Goal: Task Accomplishment & Management: Use online tool/utility

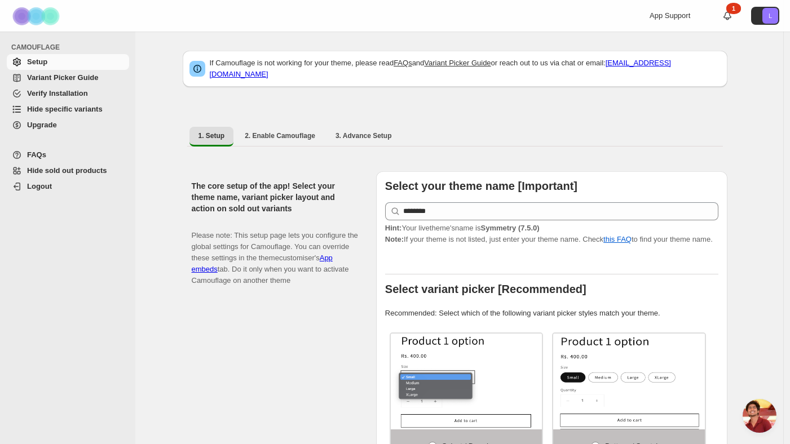
scroll to position [311, 0]
click at [67, 108] on span "Hide specific variants" at bounding box center [65, 109] width 76 height 8
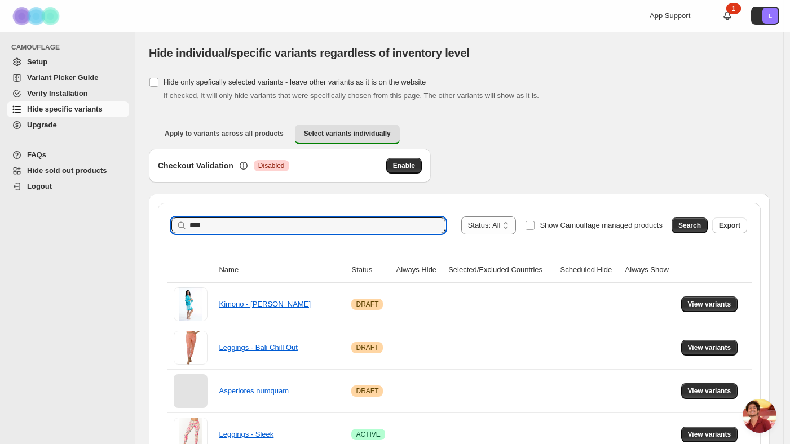
scroll to position [311, 0]
click at [685, 224] on span "Search" at bounding box center [689, 225] width 23 height 9
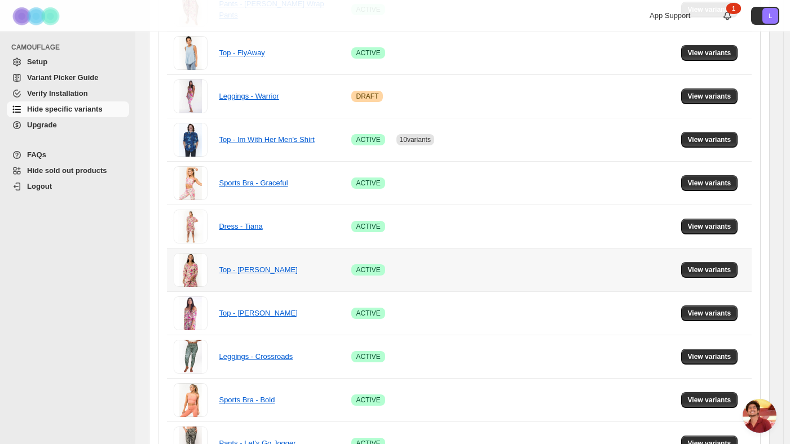
scroll to position [0, 0]
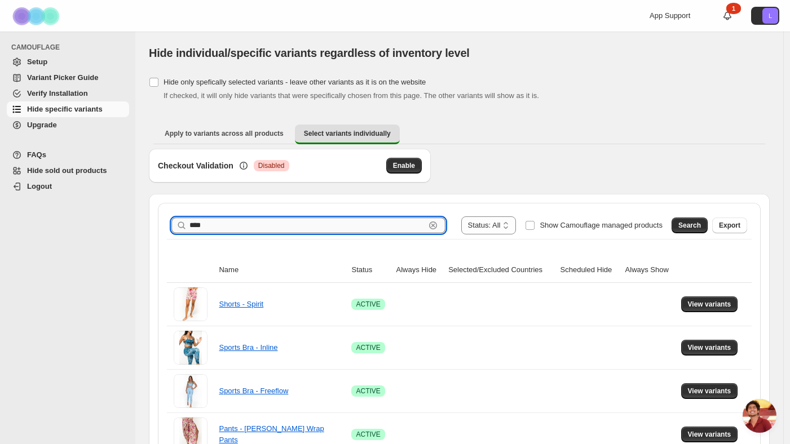
click at [245, 228] on input "****" at bounding box center [307, 226] width 236 height 16
click at [681, 222] on button "Search" at bounding box center [690, 226] width 36 height 16
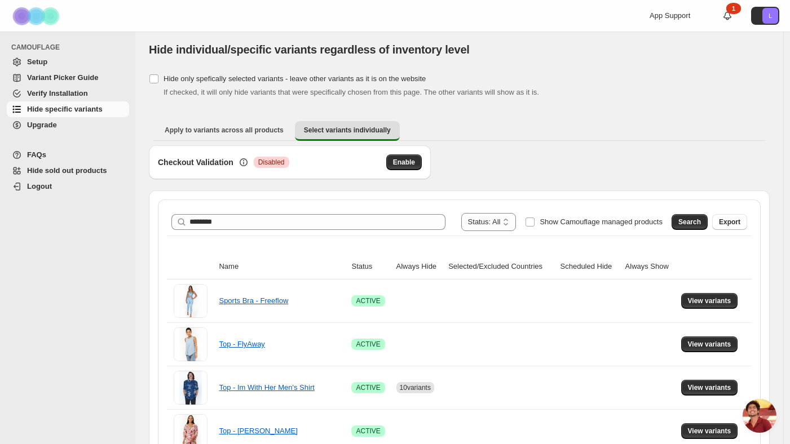
scroll to position [498, 0]
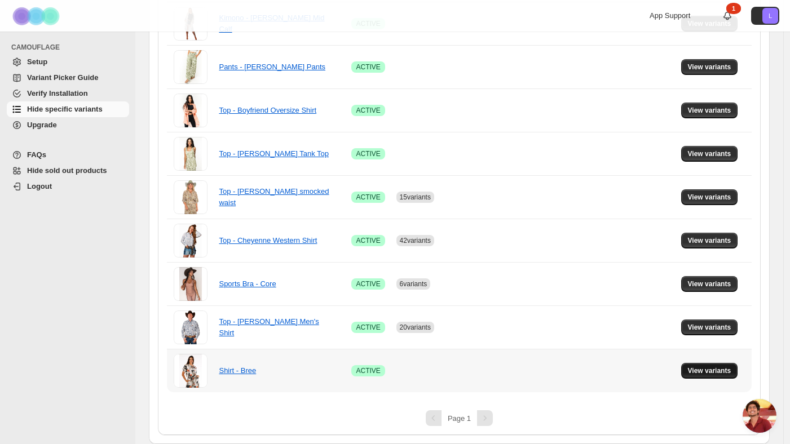
click at [694, 370] on span "View variants" at bounding box center [709, 371] width 43 height 9
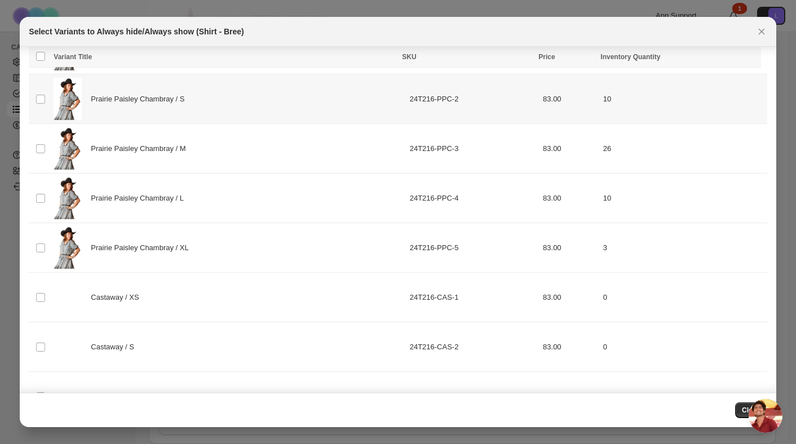
scroll to position [459, 0]
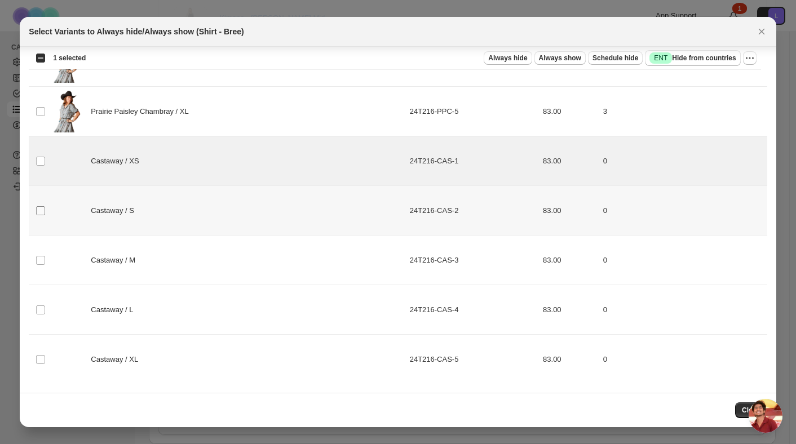
click at [42, 206] on span ":r8:" at bounding box center [41, 211] width 10 height 10
click at [41, 255] on td "Select product variant" at bounding box center [39, 261] width 21 height 50
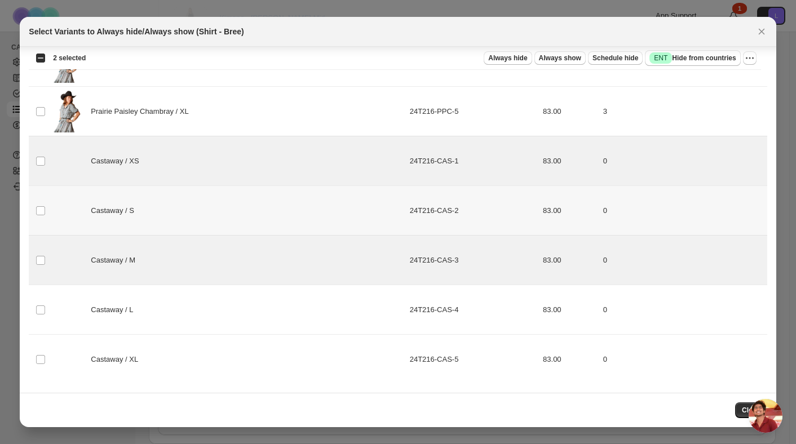
click at [42, 216] on td "Select product variant" at bounding box center [39, 211] width 21 height 50
click at [41, 299] on td "Select product variant" at bounding box center [39, 310] width 21 height 50
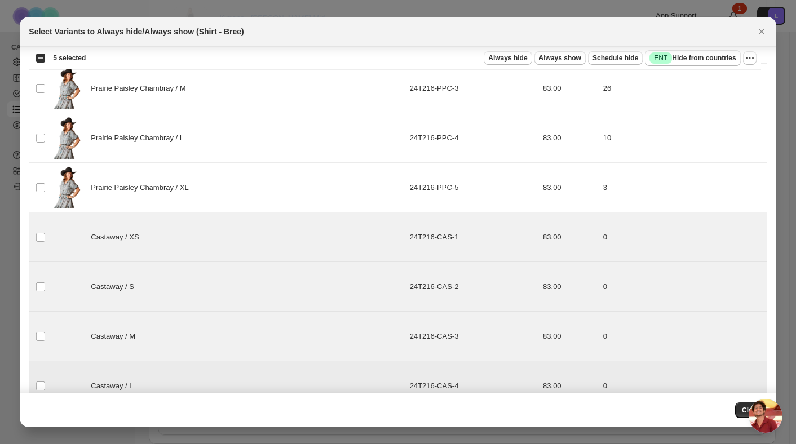
scroll to position [369, 0]
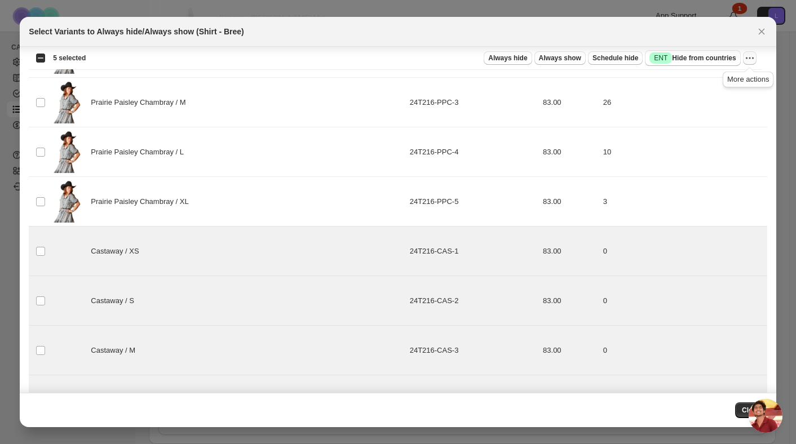
click at [749, 59] on icon "More actions" at bounding box center [749, 57] width 11 height 11
click at [416, 59] on div "Always hide Always show Schedule hide Success ENT Hide from countries" at bounding box center [418, 58] width 646 height 16
click at [504, 57] on span "Always hide" at bounding box center [507, 58] width 39 height 9
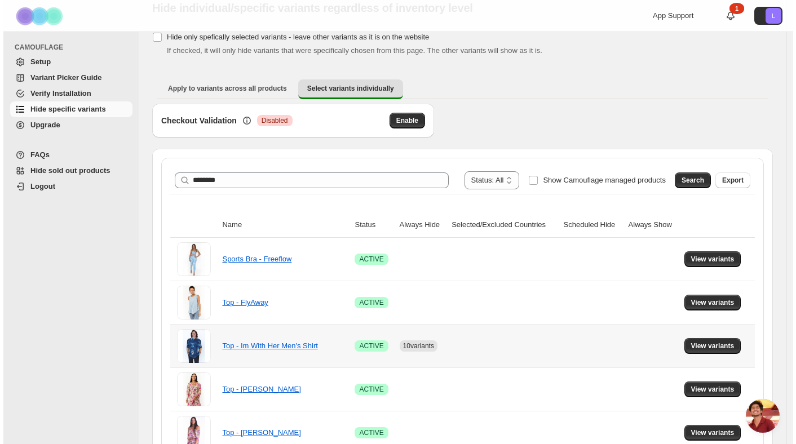
scroll to position [0, 0]
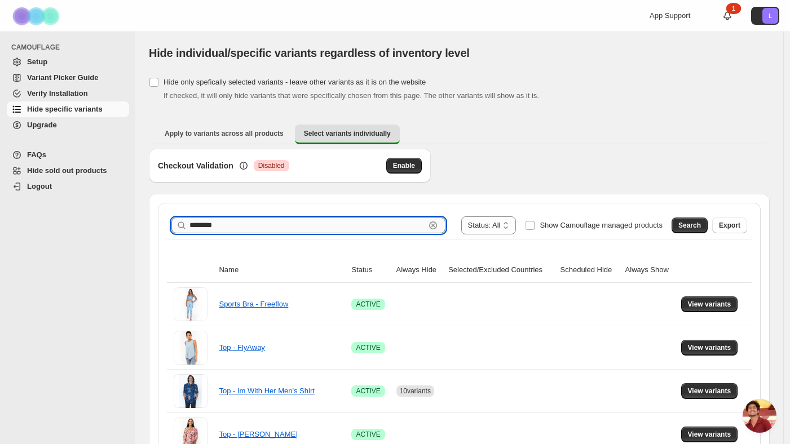
click at [239, 224] on input "********" at bounding box center [307, 226] width 236 height 16
click at [692, 226] on span "Search" at bounding box center [689, 225] width 23 height 9
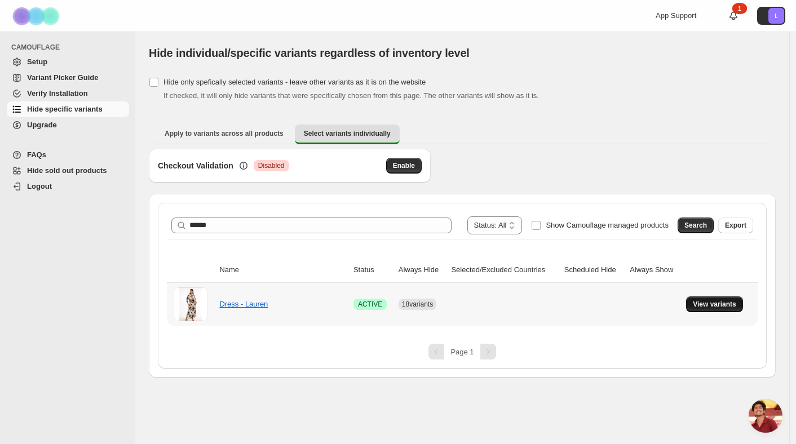
click at [695, 302] on span "View variants" at bounding box center [714, 304] width 43 height 9
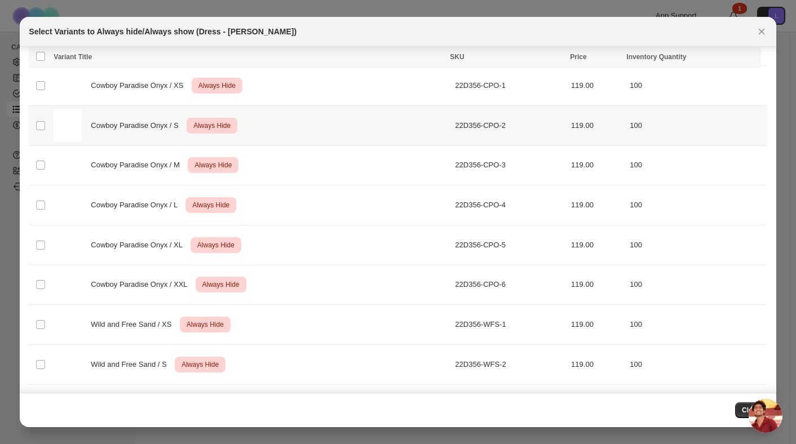
scroll to position [2426, 0]
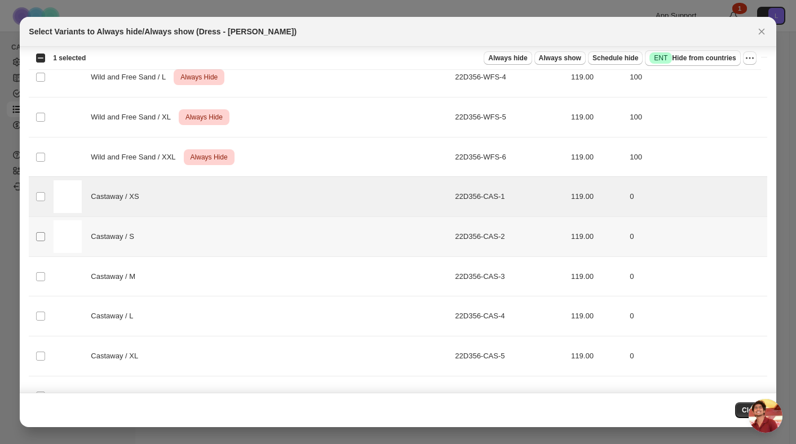
click at [41, 232] on span ":r19:" at bounding box center [41, 237] width 10 height 10
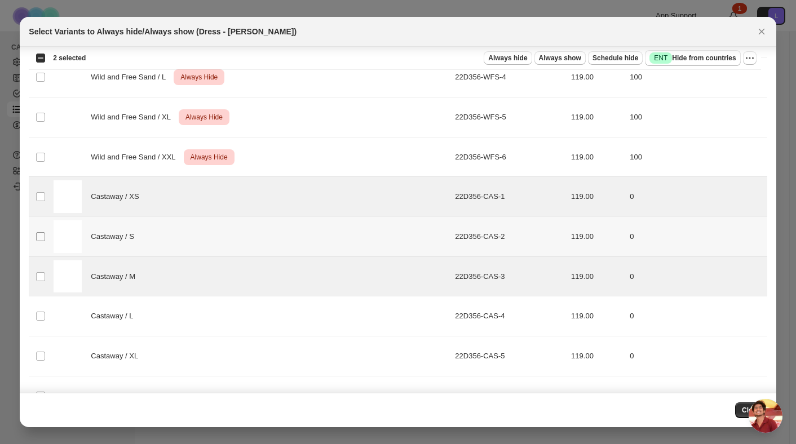
click at [43, 240] on span ":r19:" at bounding box center [41, 237] width 10 height 10
click at [43, 311] on span ":r19:" at bounding box center [41, 316] width 10 height 10
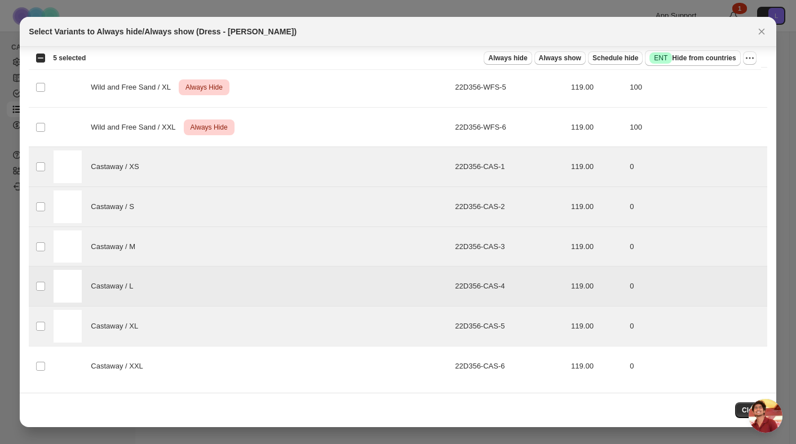
scroll to position [2458, 0]
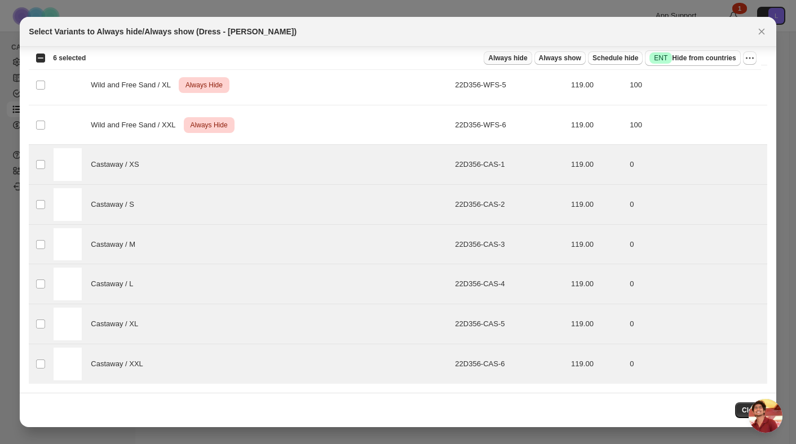
click at [519, 61] on span "Always hide" at bounding box center [507, 58] width 39 height 9
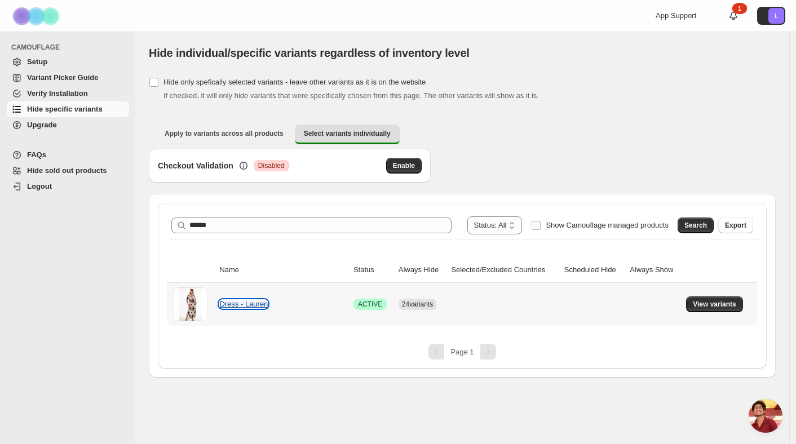
click at [252, 301] on link "Dress - Lauren" at bounding box center [243, 304] width 48 height 8
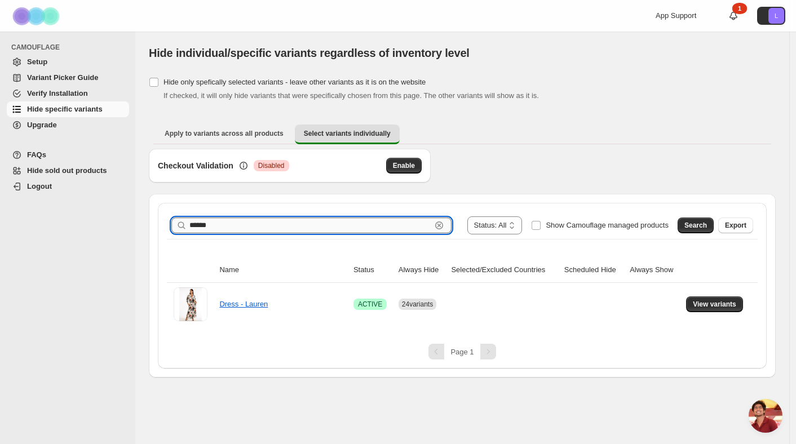
click at [271, 223] on input "******" at bounding box center [310, 226] width 242 height 16
click at [342, 228] on input "******" at bounding box center [310, 226] width 242 height 16
click at [342, 228] on input "*******" at bounding box center [310, 226] width 242 height 16
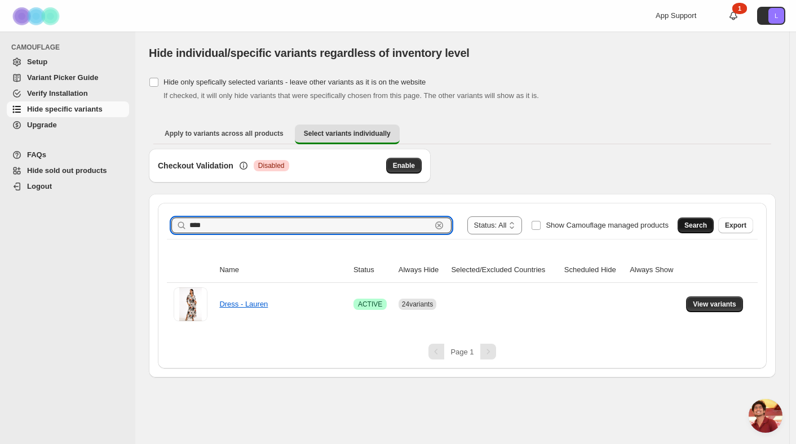
type input "****"
click at [679, 224] on button "Search" at bounding box center [696, 226] width 36 height 16
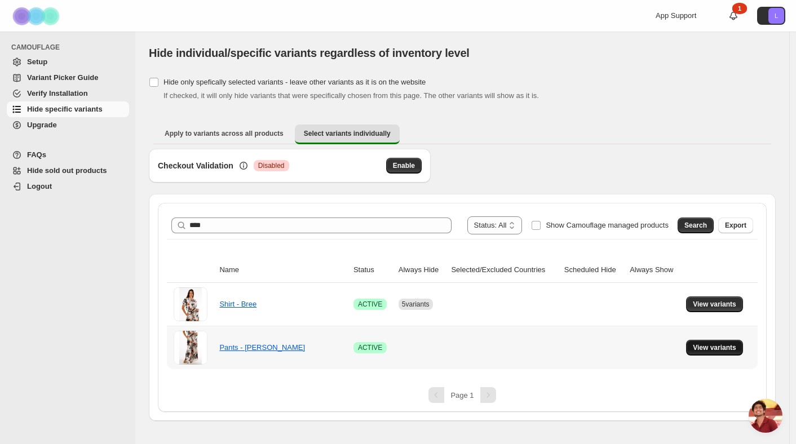
click at [703, 348] on span "View variants" at bounding box center [714, 347] width 43 height 9
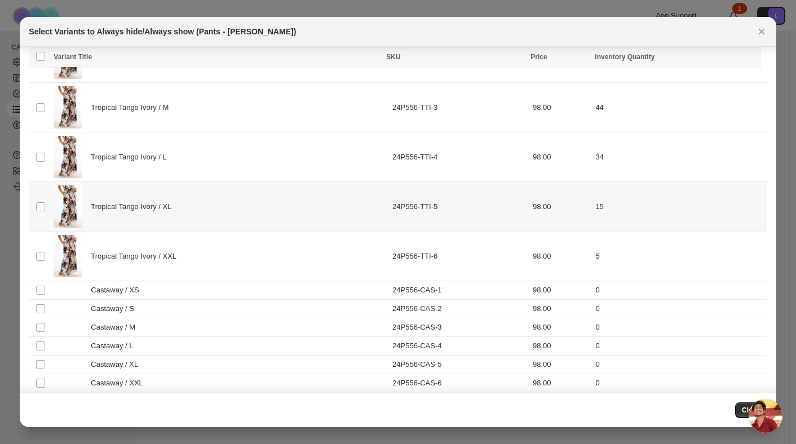
scroll to position [124, 0]
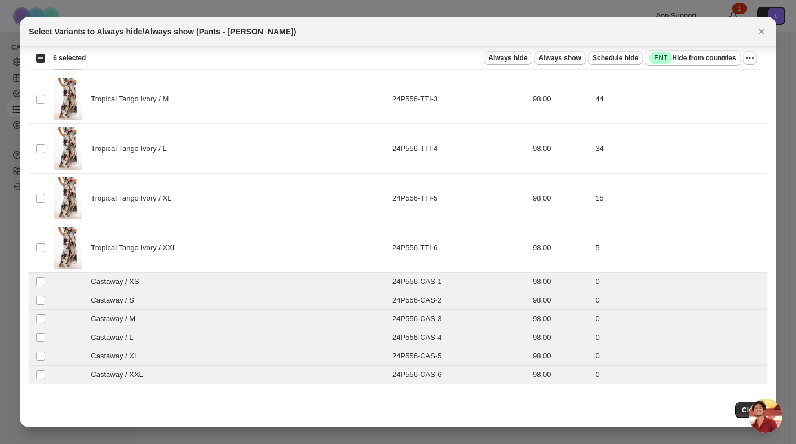
click at [518, 63] on button "Always hide" at bounding box center [508, 58] width 48 height 14
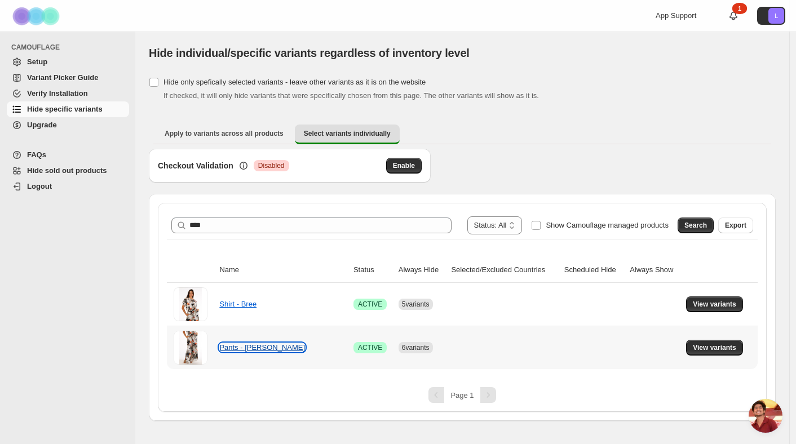
click at [246, 346] on link "Pants - Barb" at bounding box center [262, 347] width 86 height 8
